Goal: Task Accomplishment & Management: Complete application form

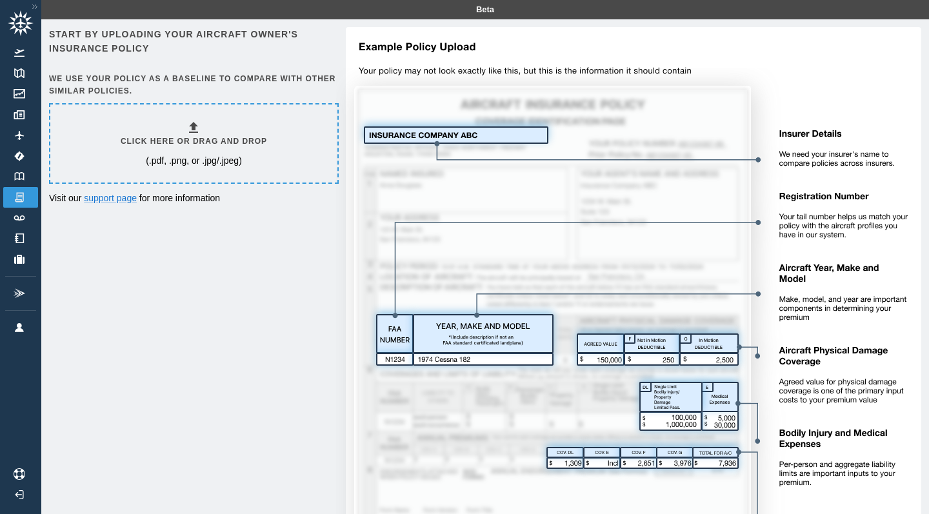
click at [195, 145] on h6 "Click here or drag and drop" at bounding box center [194, 141] width 146 height 12
click at [23, 192] on img at bounding box center [19, 198] width 14 height 12
click at [149, 110] on div "Click here or drag and drop (.pdf, .png, or .jpg/.jpeg)" at bounding box center [193, 143] width 287 height 78
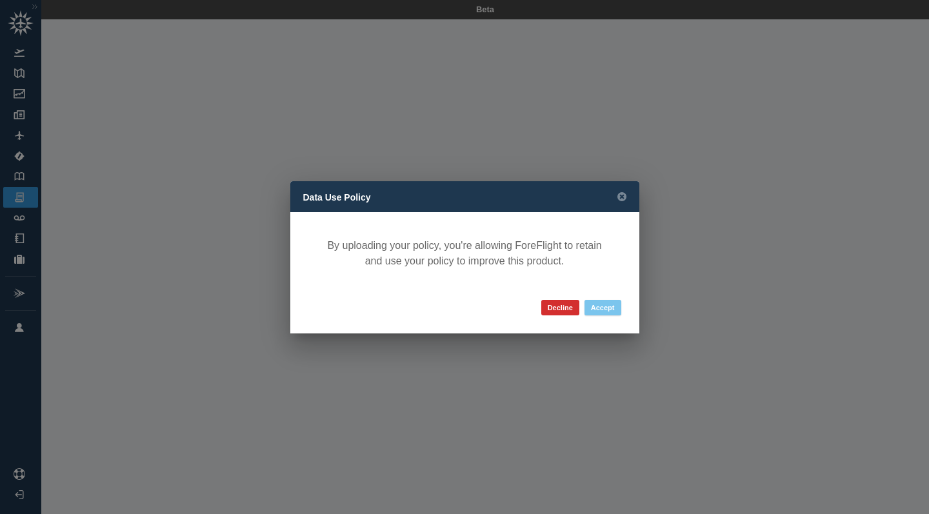
click at [593, 308] on button "Accept" at bounding box center [602, 307] width 37 height 15
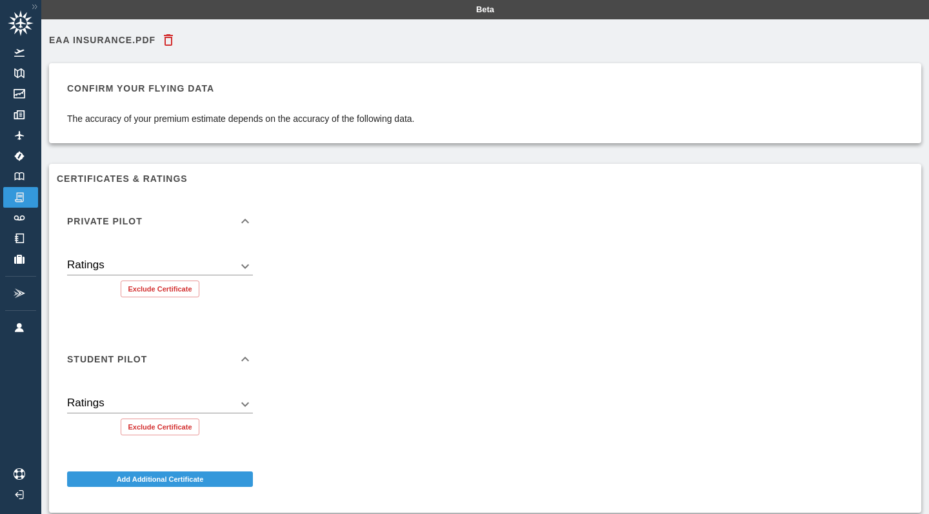
click at [242, 255] on div "Ratings ​" at bounding box center [160, 261] width 186 height 28
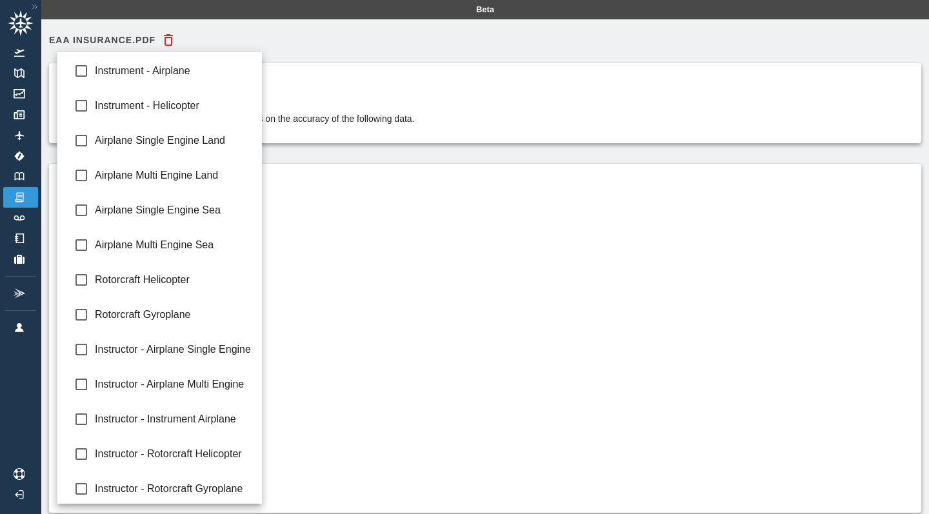
click at [240, 264] on body "Beta EAA insurance.pdf Confirm your flying data The accuracy of your premium es…" at bounding box center [464, 257] width 929 height 514
click at [333, 266] on div at bounding box center [464, 257] width 929 height 514
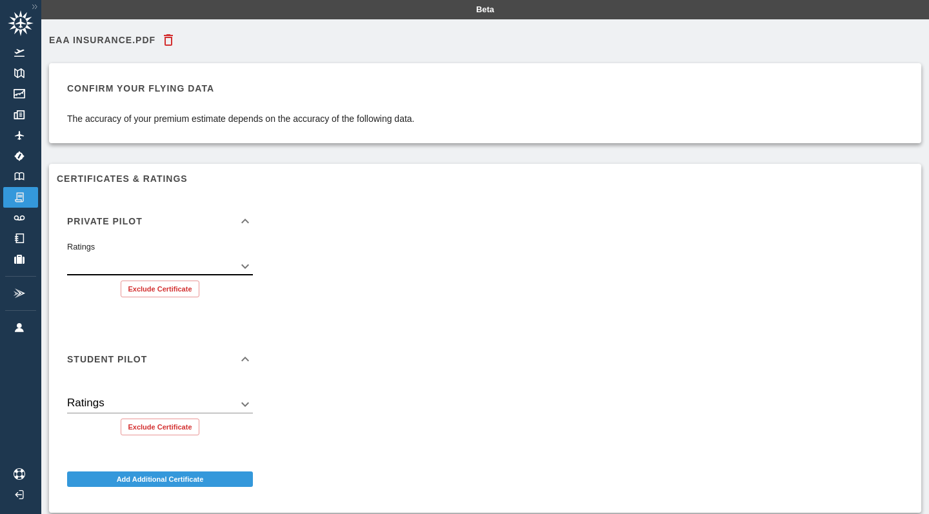
click at [228, 247] on div "Ratings ​" at bounding box center [160, 261] width 186 height 28
click at [228, 253] on div "Ratings ​" at bounding box center [160, 261] width 186 height 28
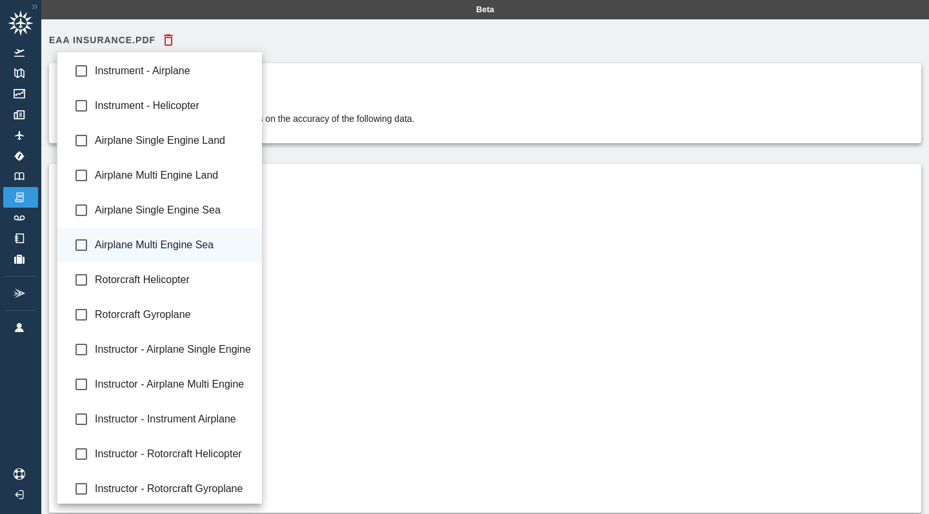
click at [223, 268] on body "Beta EAA insurance.pdf Confirm your flying data The accuracy of your premium es…" at bounding box center [464, 257] width 929 height 514
click at [348, 222] on div at bounding box center [464, 257] width 929 height 514
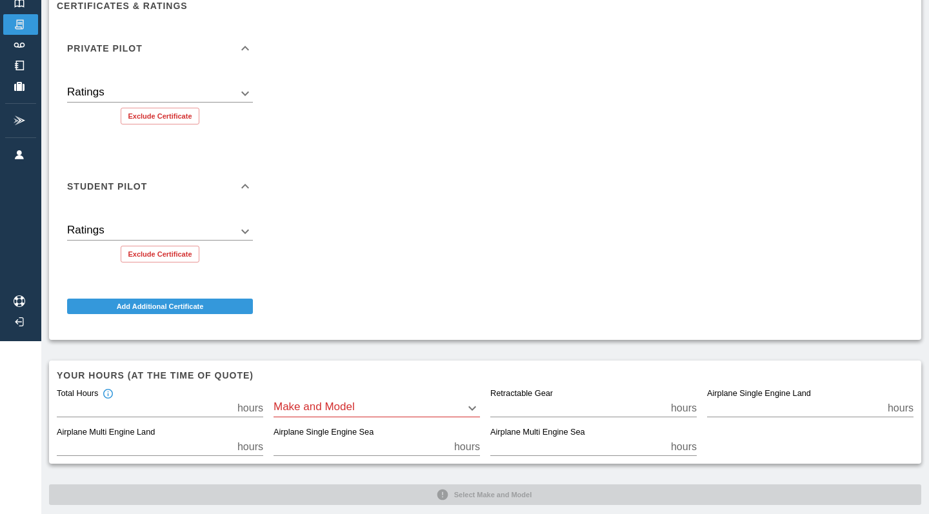
click at [230, 185] on div "Student Pilot" at bounding box center [152, 186] width 170 height 9
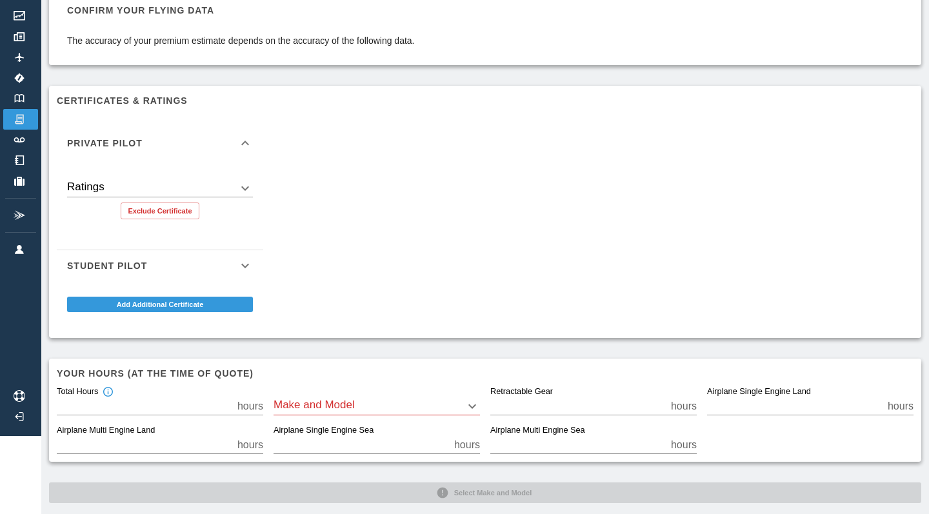
scroll to position [74, 0]
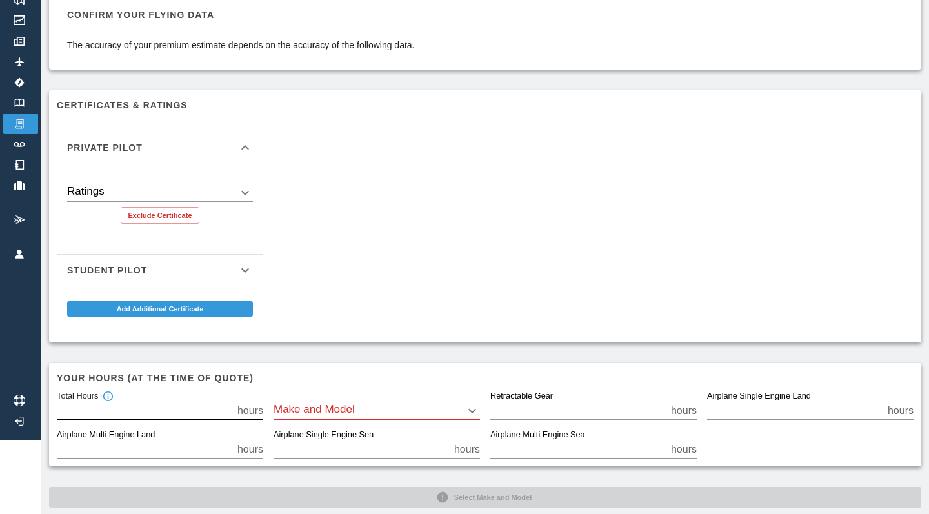
click at [187, 412] on input "**" at bounding box center [144, 411] width 175 height 18
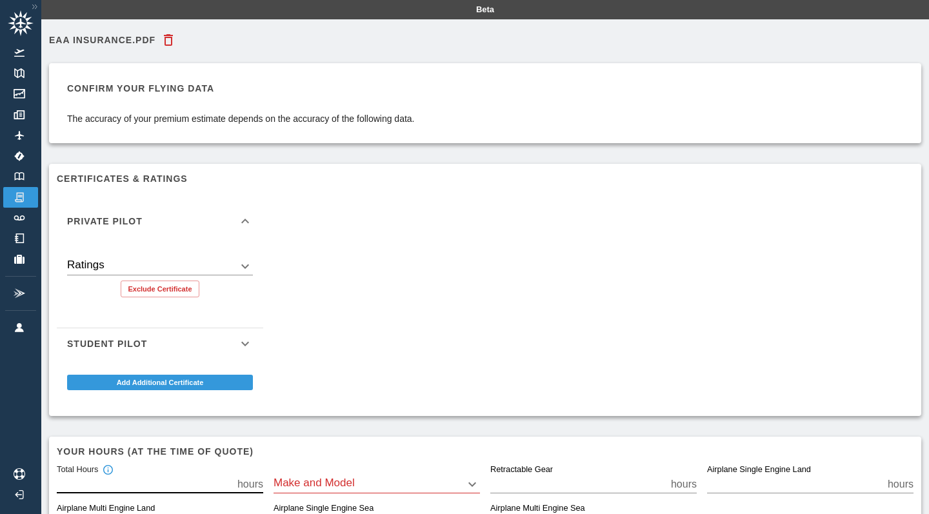
scroll to position [0, 0]
click at [172, 35] on icon "button" at bounding box center [168, 40] width 9 height 12
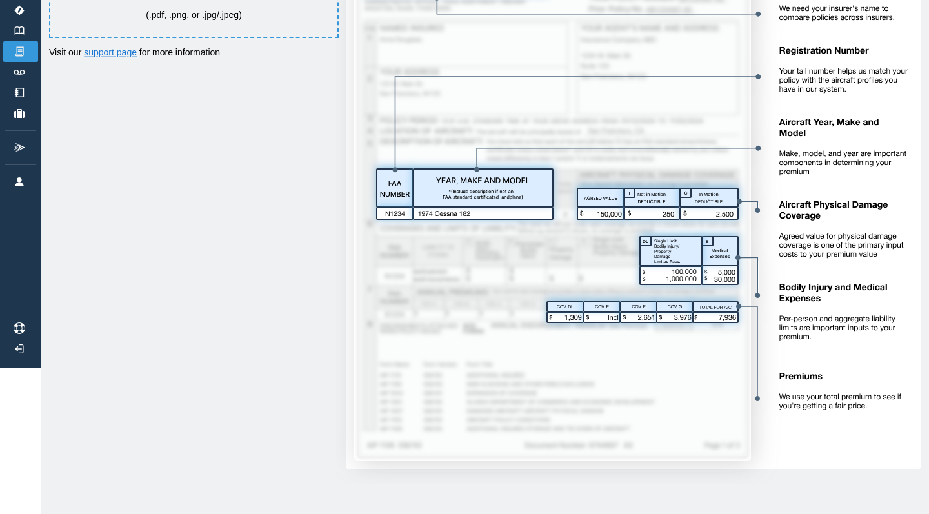
scroll to position [145, 0]
click at [340, 257] on img at bounding box center [628, 183] width 585 height 603
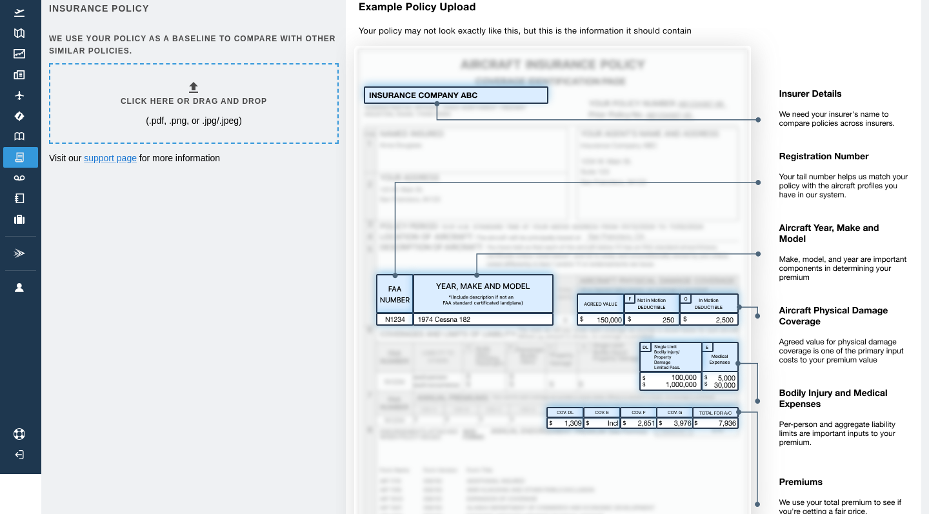
scroll to position [25, 0]
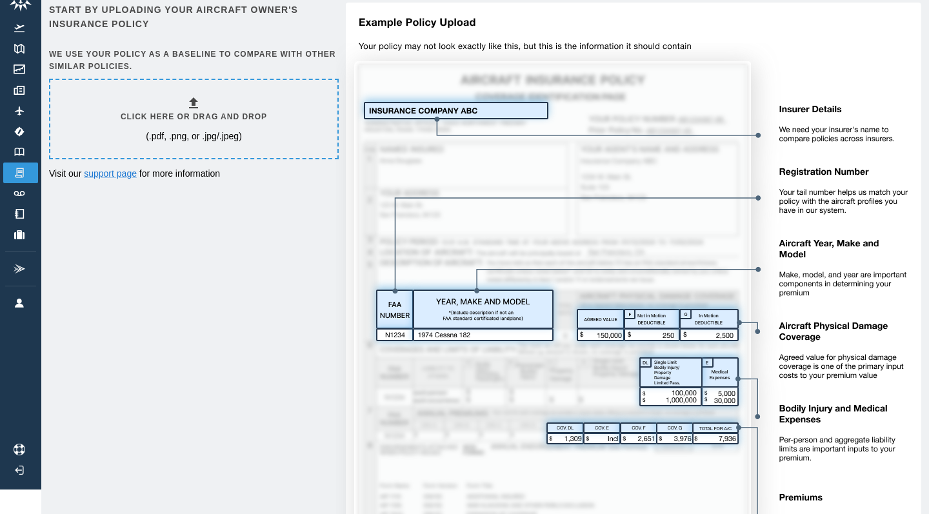
click at [612, 4] on img at bounding box center [628, 304] width 585 height 603
click at [241, 141] on div "Click here or drag and drop (.pdf, .png, or .jpg/.jpeg)" at bounding box center [193, 119] width 287 height 78
